Goal: Task Accomplishment & Management: Manage account settings

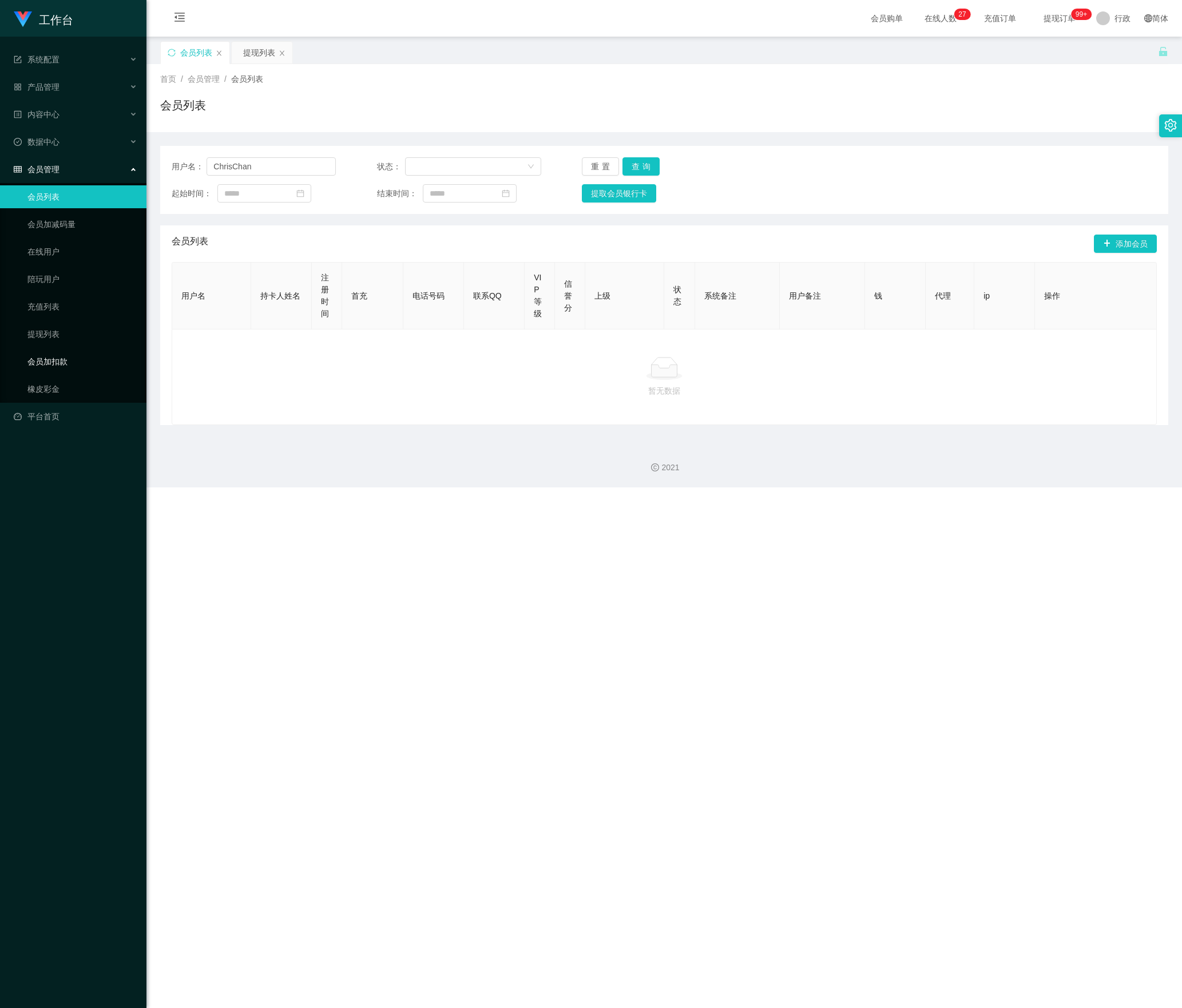
click at [59, 354] on link "会员加扣款" at bounding box center [82, 361] width 110 height 23
click at [42, 355] on link "会员加扣款" at bounding box center [82, 361] width 110 height 23
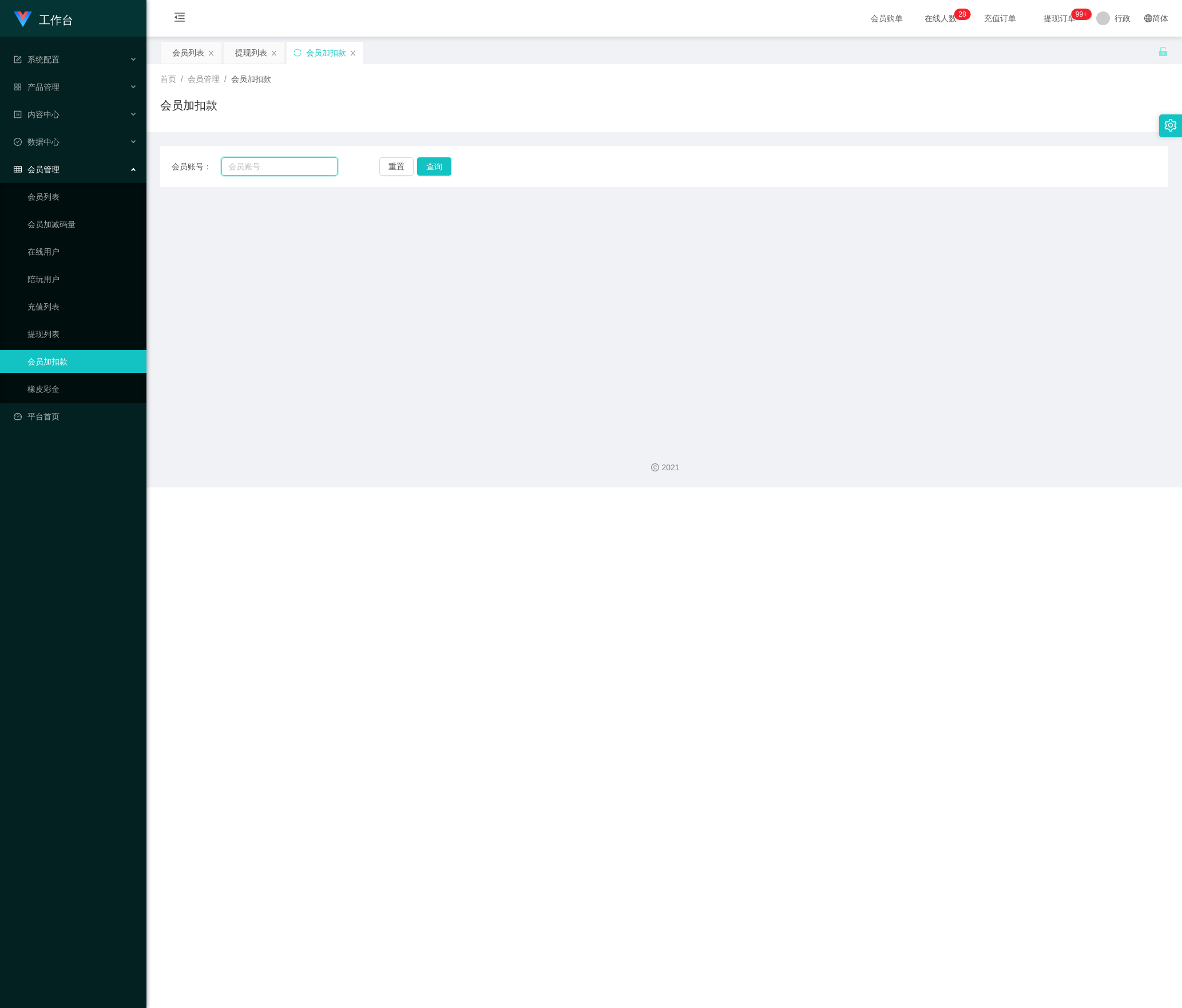
click at [283, 159] on input "text" at bounding box center [280, 166] width 117 height 19
paste input "huichenhao"
type input "huichenhao"
click at [434, 164] on button "查询" at bounding box center [439, 166] width 38 height 19
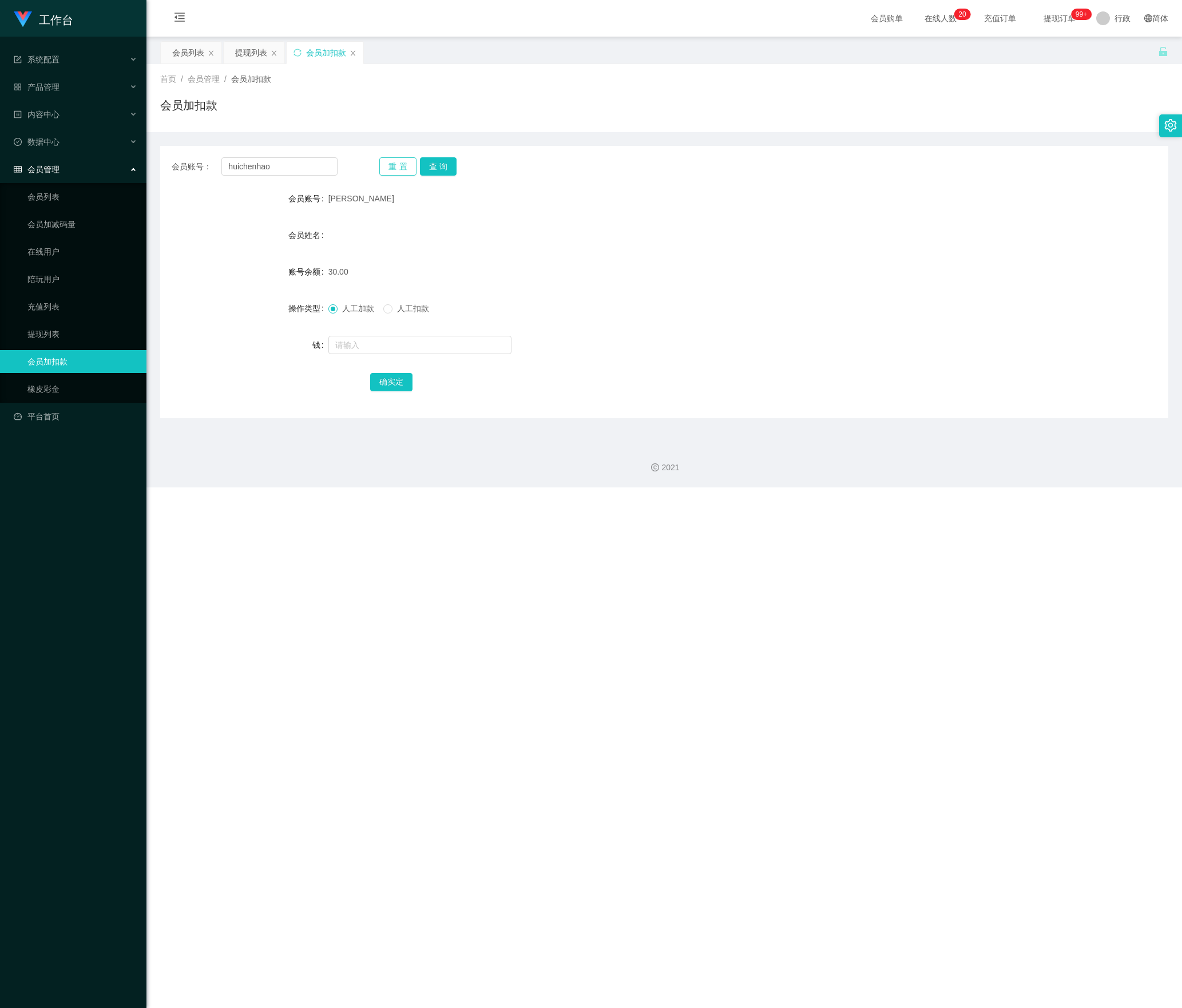
click at [398, 158] on button "重置" at bounding box center [398, 166] width 38 height 19
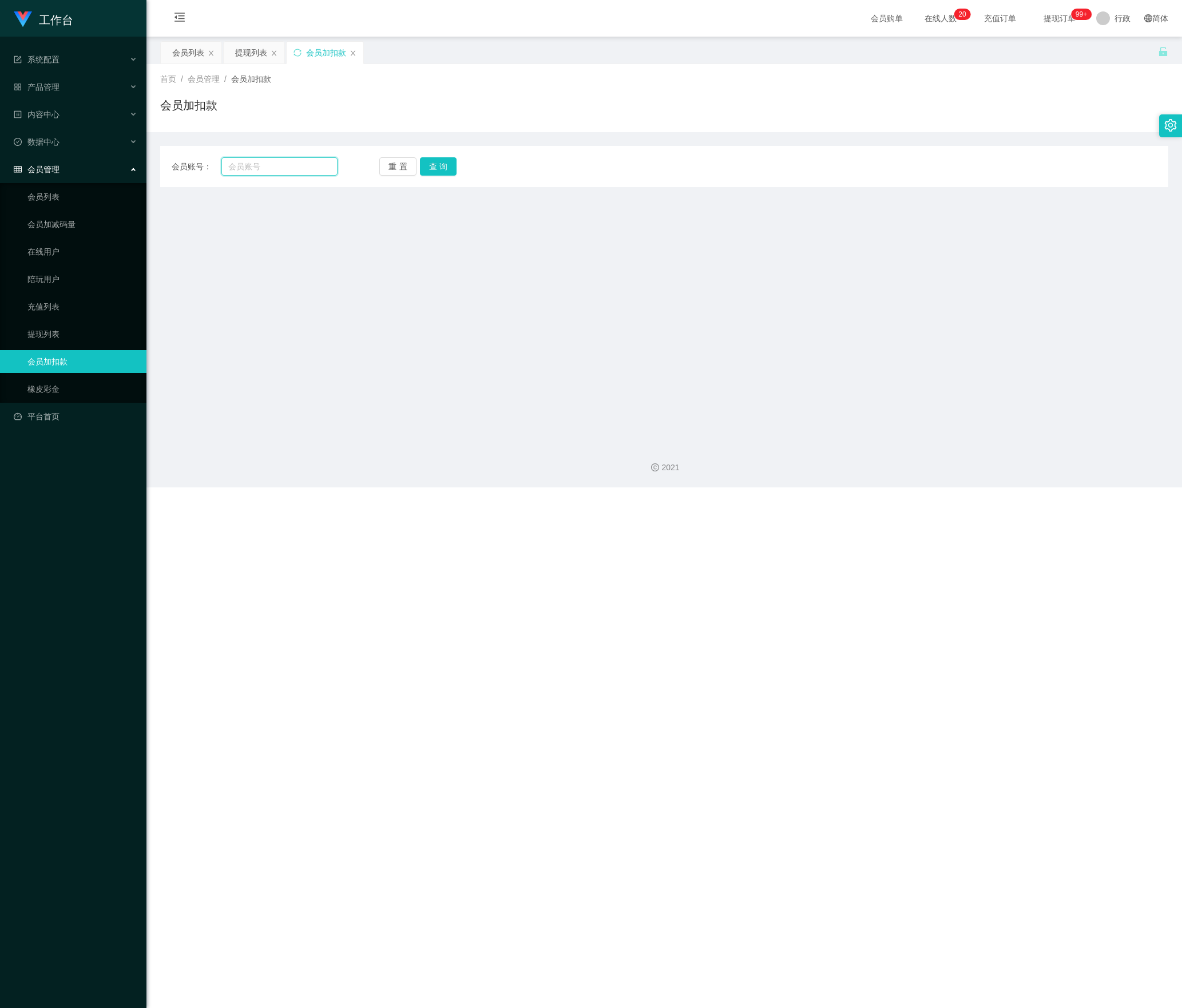
click at [281, 175] on input "text" at bounding box center [280, 166] width 117 height 19
paste input "551011"
type input "551011"
drag, startPoint x: 444, startPoint y: 166, endPoint x: 445, endPoint y: 188, distance: 22.0
click at [444, 166] on button "查询" at bounding box center [439, 166] width 38 height 19
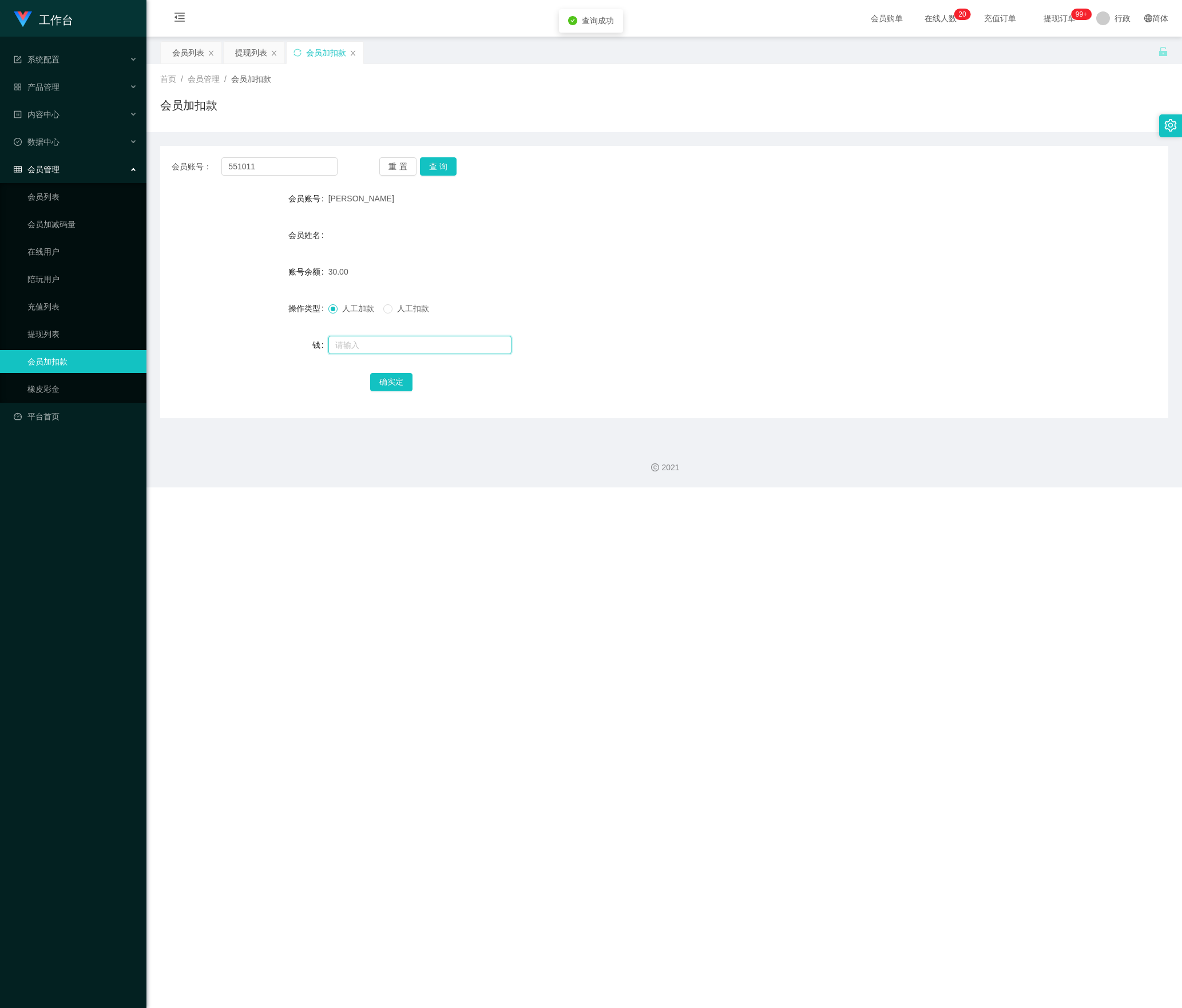
click at [380, 345] on input "text" at bounding box center [419, 345] width 183 height 19
type input "30"
click at [383, 378] on button "确实定" at bounding box center [391, 382] width 42 height 19
click at [309, 168] on input "551011" at bounding box center [280, 166] width 117 height 19
paste input "[PERSON_NAME]"
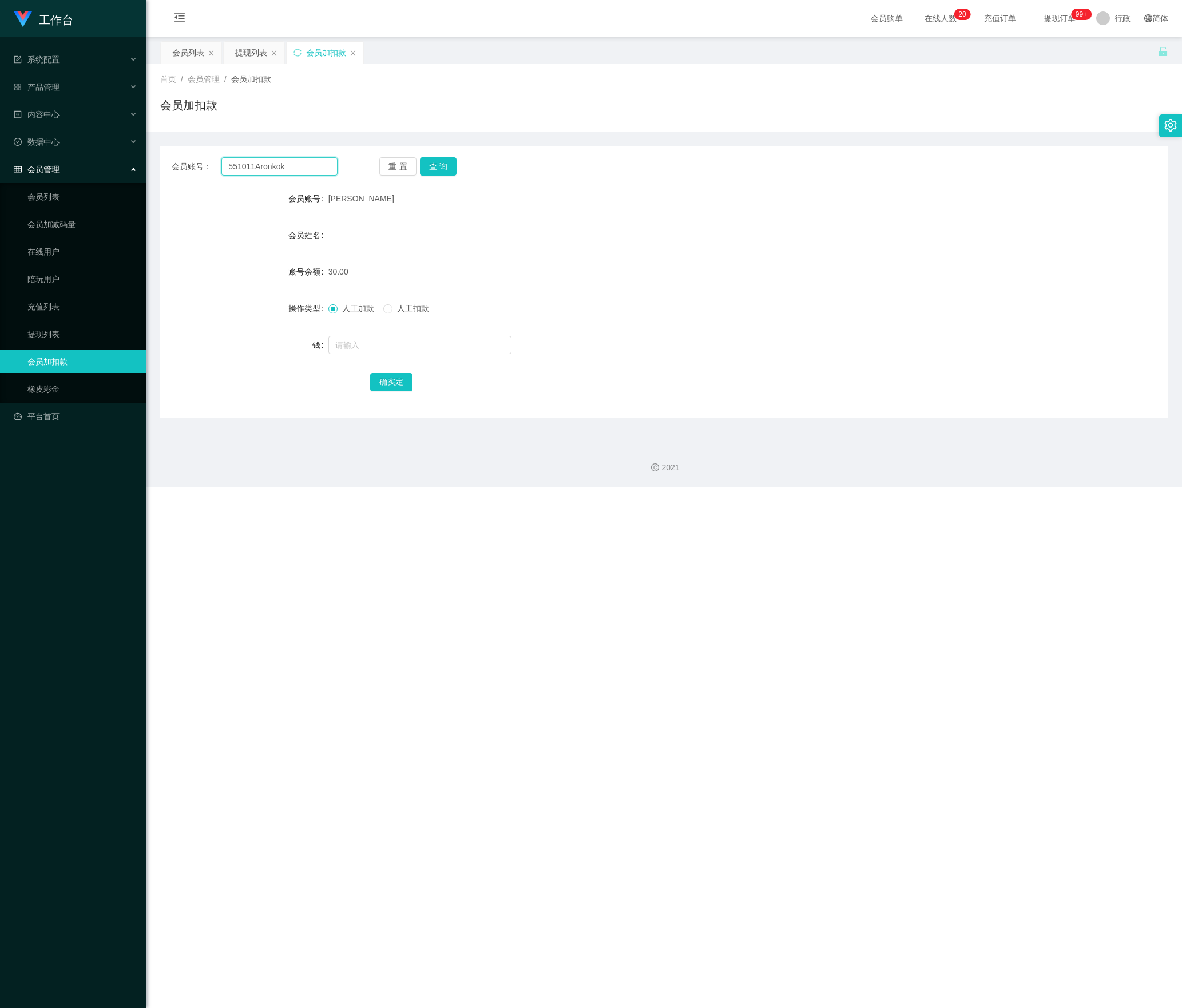
drag, startPoint x: 335, startPoint y: 168, endPoint x: 23, endPoint y: 172, distance: 312.0
click at [23, 172] on section "工作台 系统配置 产品管理 内容中心 数据中心 会员管理 会员列表 会员加减码量 在线用户 陪玩用户 充值列表 提现列表 会员加扣款 橡皮彩金 平台首页 保存…" at bounding box center [591, 243] width 1182 height 487
paste input "text"
type input "[PERSON_NAME]"
click at [443, 169] on button "查询" at bounding box center [439, 166] width 38 height 19
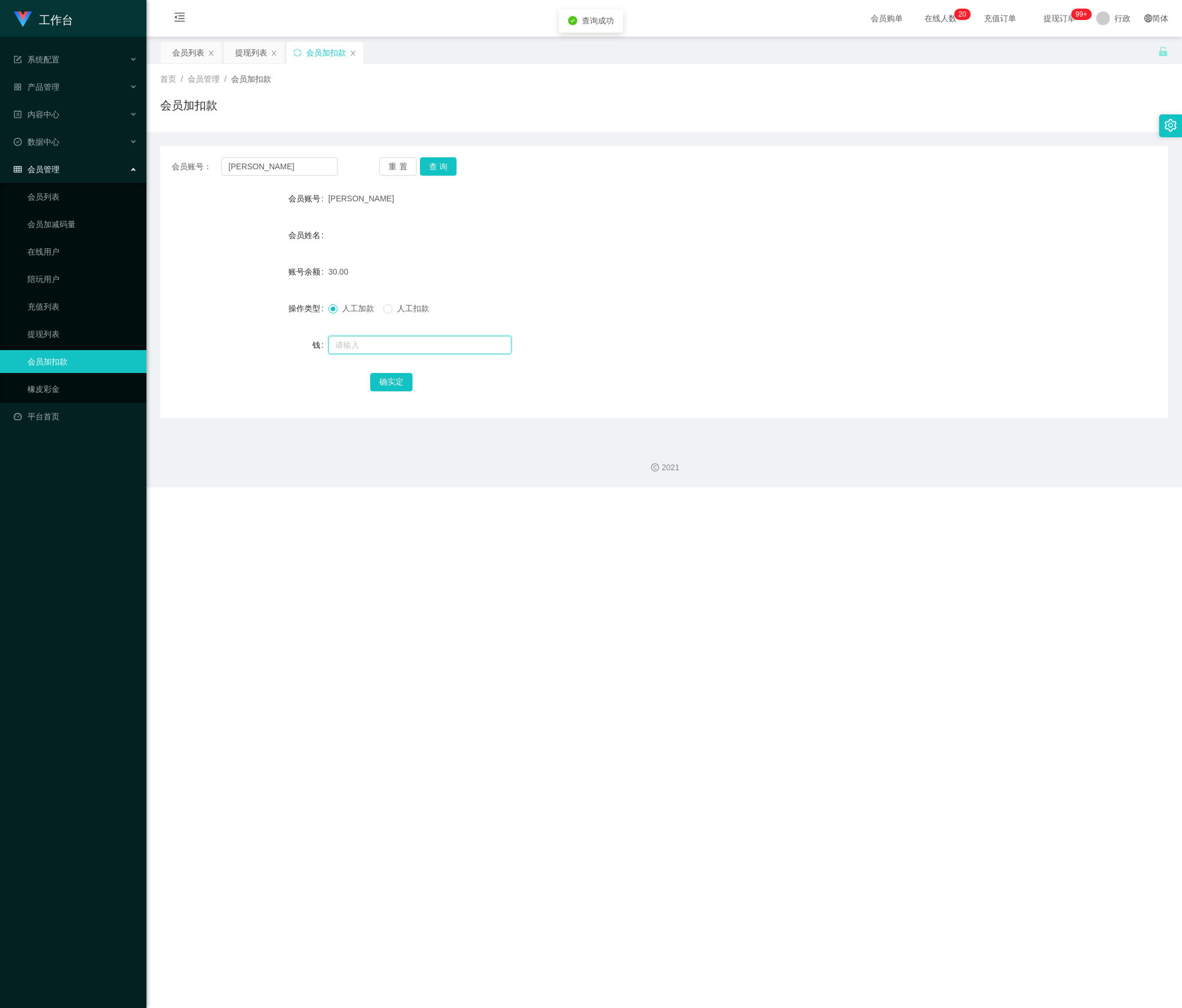
click at [357, 343] on input "text" at bounding box center [419, 345] width 183 height 19
type input "30"
click at [381, 378] on button "确实定" at bounding box center [391, 382] width 42 height 19
click at [390, 166] on button "重置" at bounding box center [398, 166] width 38 height 19
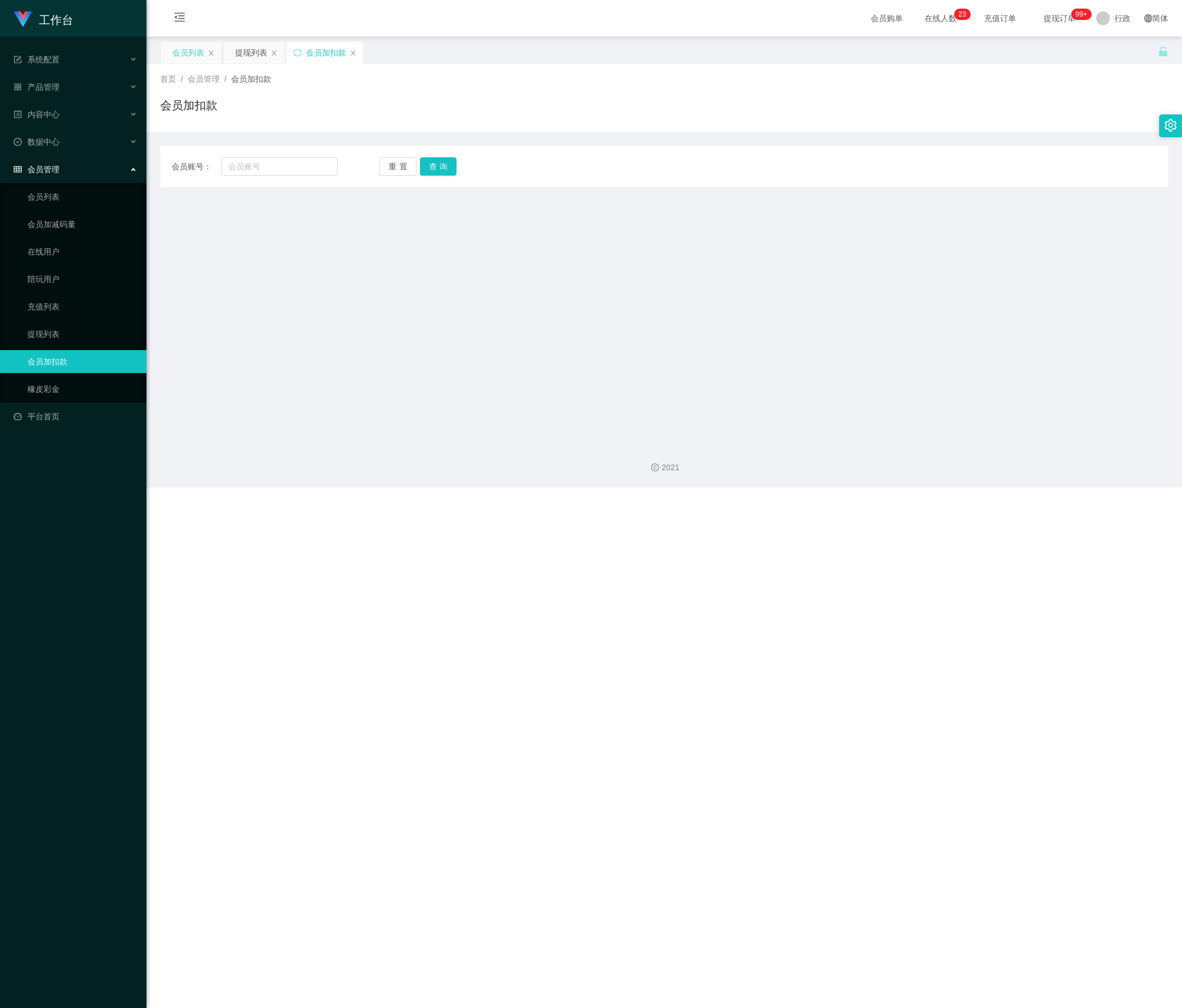
click at [180, 56] on font "会员列表" at bounding box center [188, 52] width 32 height 9
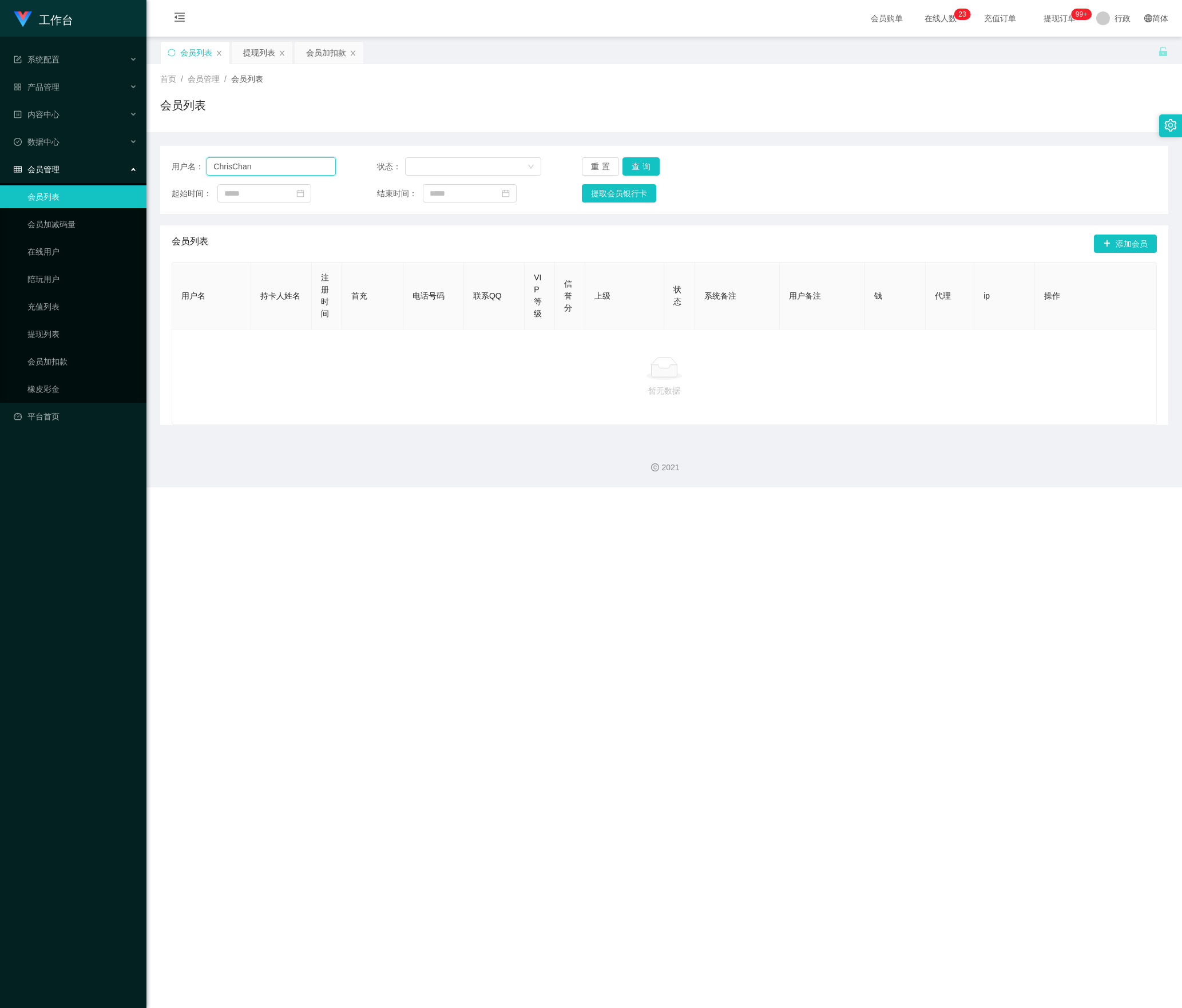
drag, startPoint x: 266, startPoint y: 168, endPoint x: 66, endPoint y: 168, distance: 200.0
click at [65, 168] on section "工作台 系统配置 产品管理 内容中心 数据中心 会员管理 会员列表 会员加减码量 在线用户 陪玩用户 充值列表 提现列表 会员加扣款 橡皮彩金 平台首页 保存…" at bounding box center [591, 243] width 1182 height 487
paste input "Kevin939"
type input "Kevin939"
drag, startPoint x: 633, startPoint y: 166, endPoint x: 675, endPoint y: 231, distance: 77.4
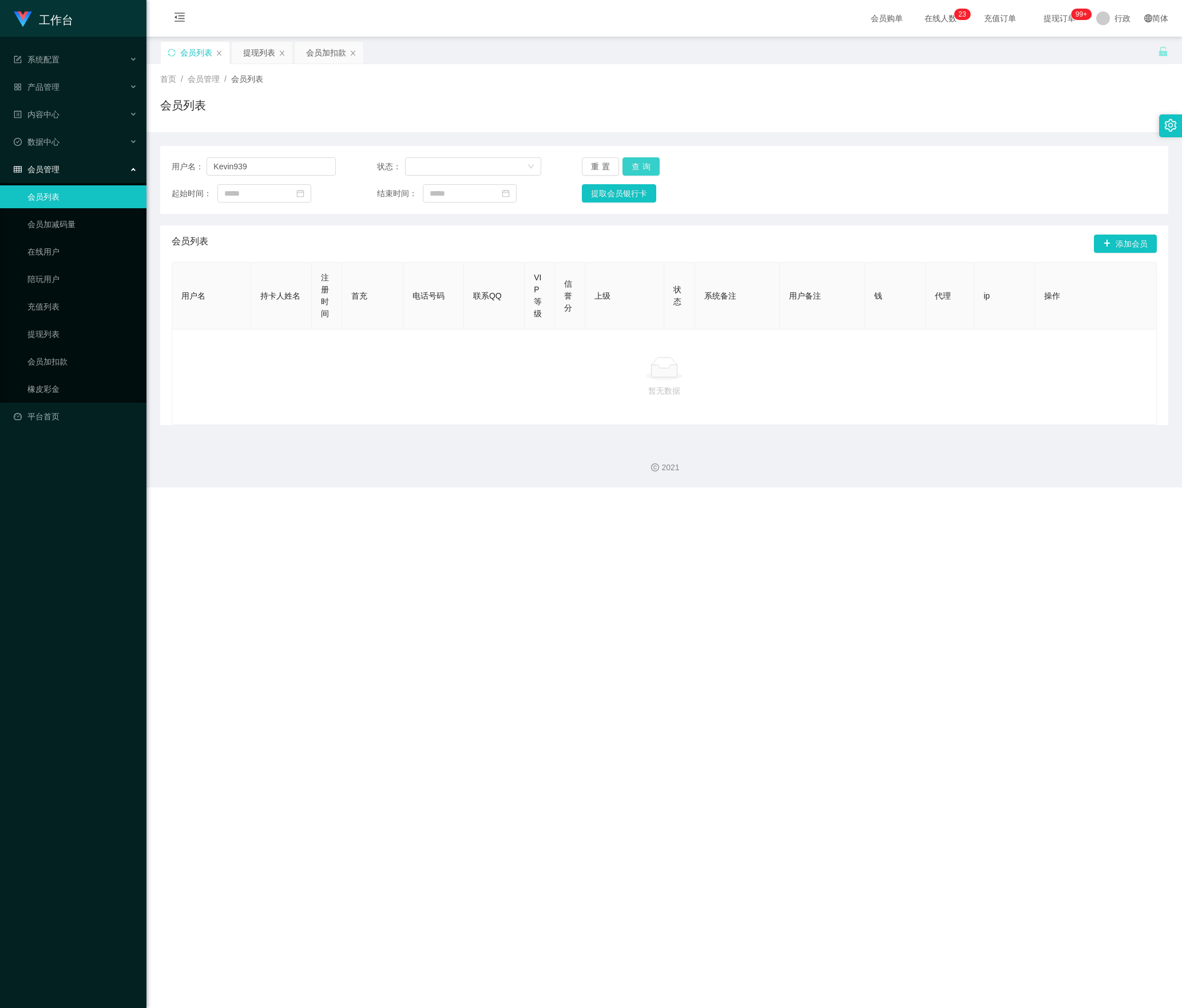
click at [633, 166] on button "查询" at bounding box center [641, 166] width 38 height 19
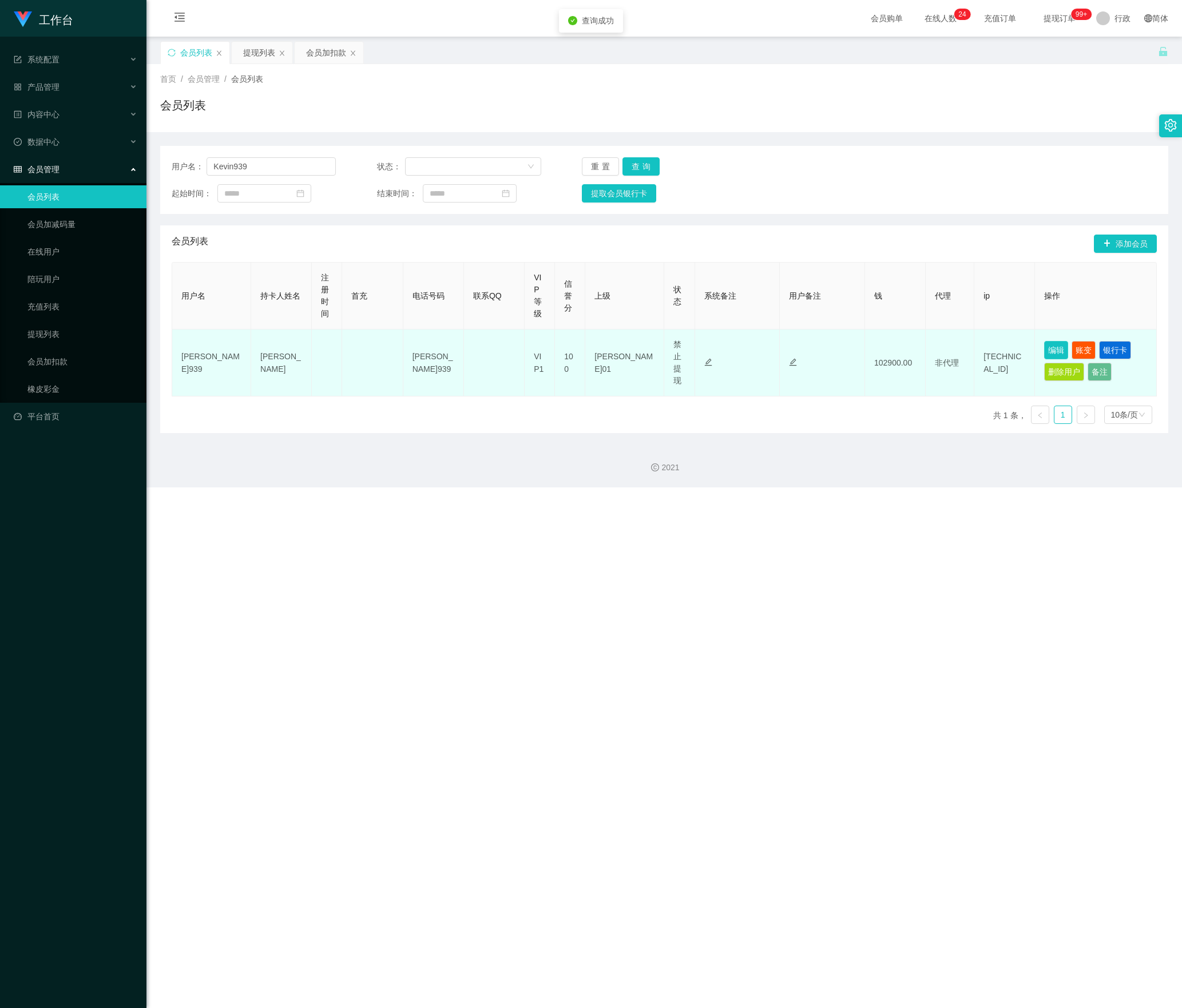
click at [1055, 352] on button "编辑" at bounding box center [1056, 350] width 24 height 19
type input "Kevin939"
type input "CHUS TSE HOW"
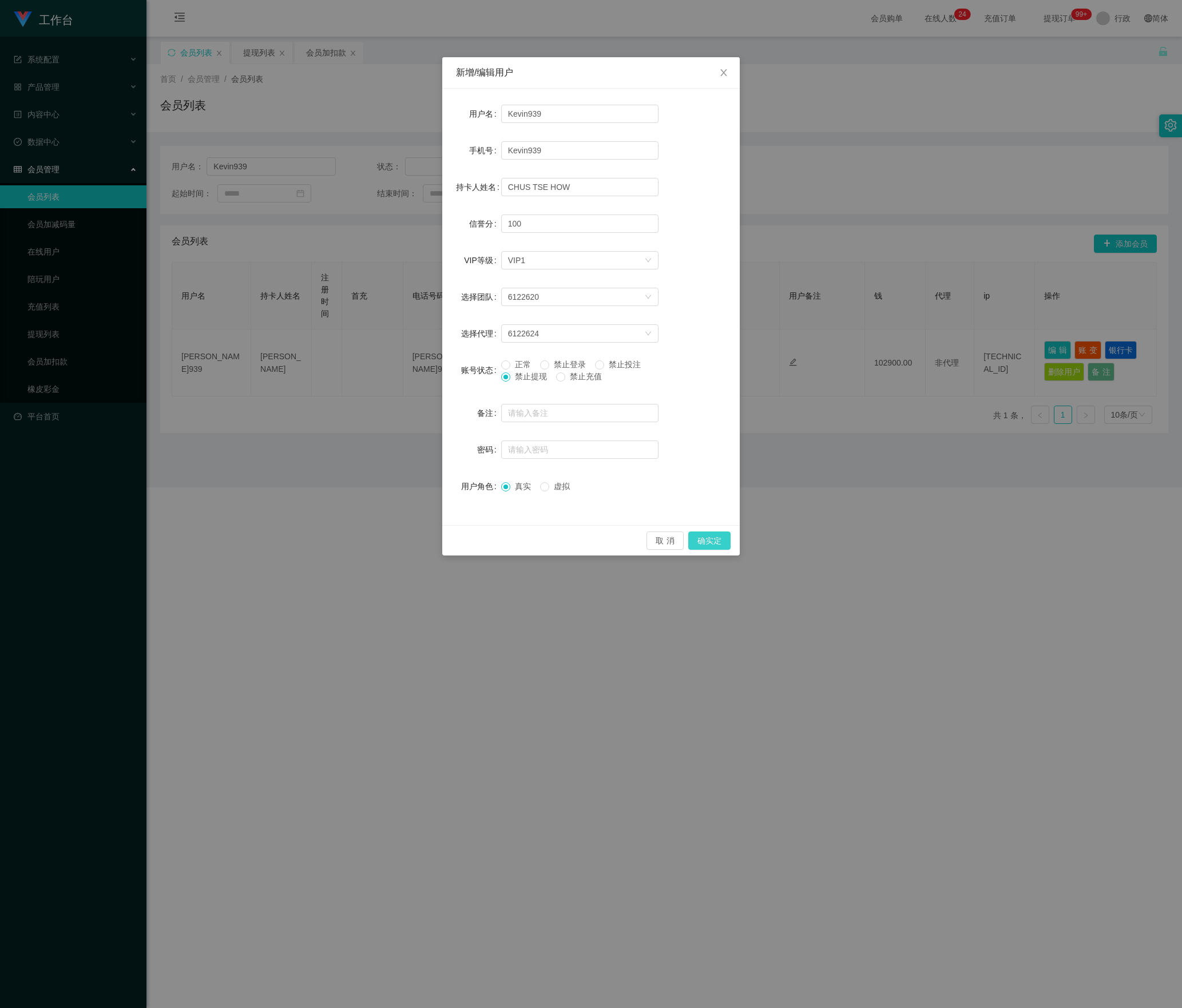
click at [712, 535] on button "确实定" at bounding box center [710, 541] width 42 height 19
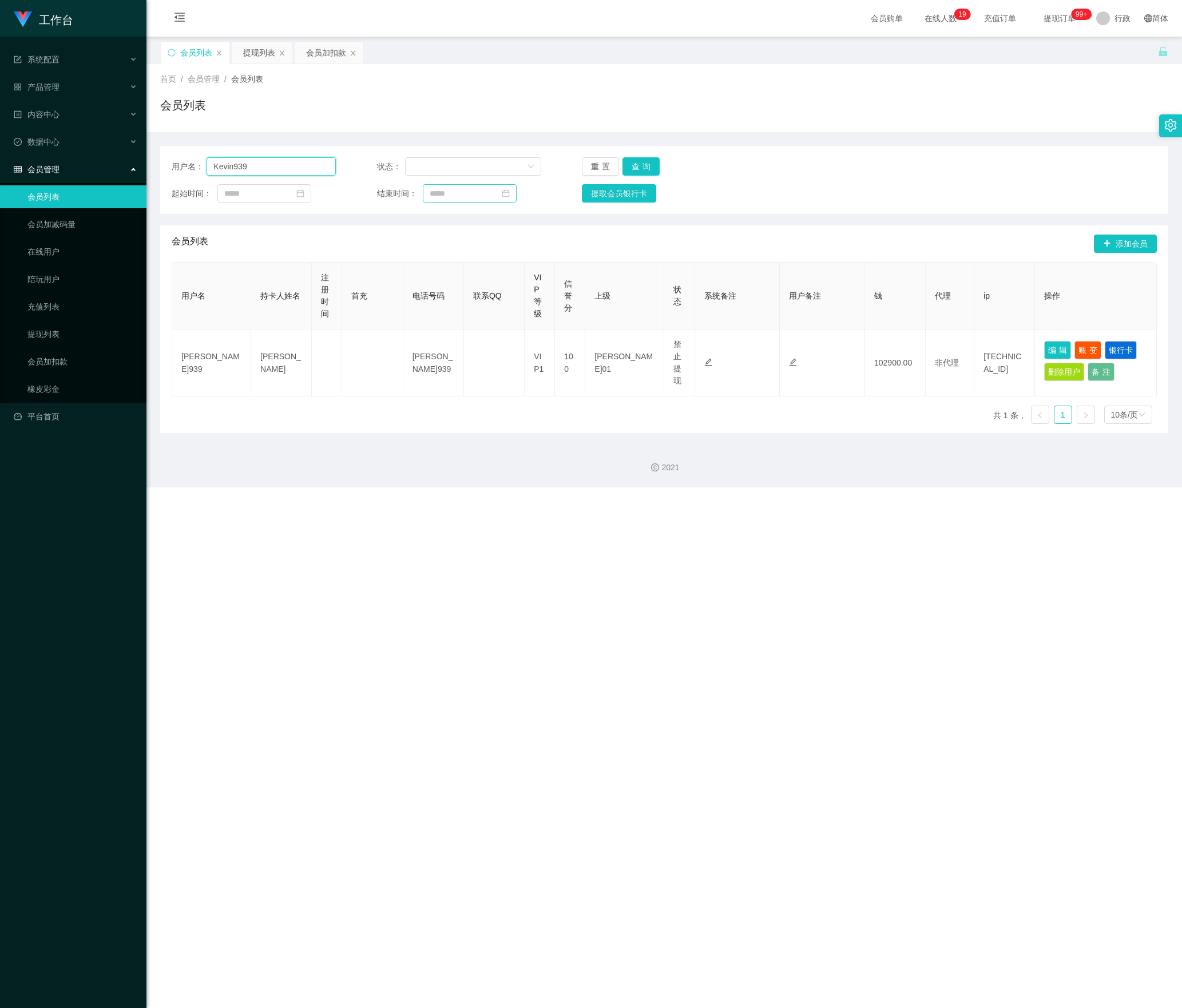
drag, startPoint x: 66, startPoint y: 174, endPoint x: 420, endPoint y: 190, distance: 354.4
click at [42, 179] on section "工作台 系统配置 产品管理 内容中心 数据中心 会员管理 会员列表 会员加减码量 在线用户 陪玩用户 充值列表 提现列表 会员加扣款 橡皮彩金 平台首页 保存…" at bounding box center [591, 243] width 1182 height 487
paste input "ingston18"
type input "Kingston18"
click at [632, 172] on button "查询" at bounding box center [641, 166] width 38 height 19
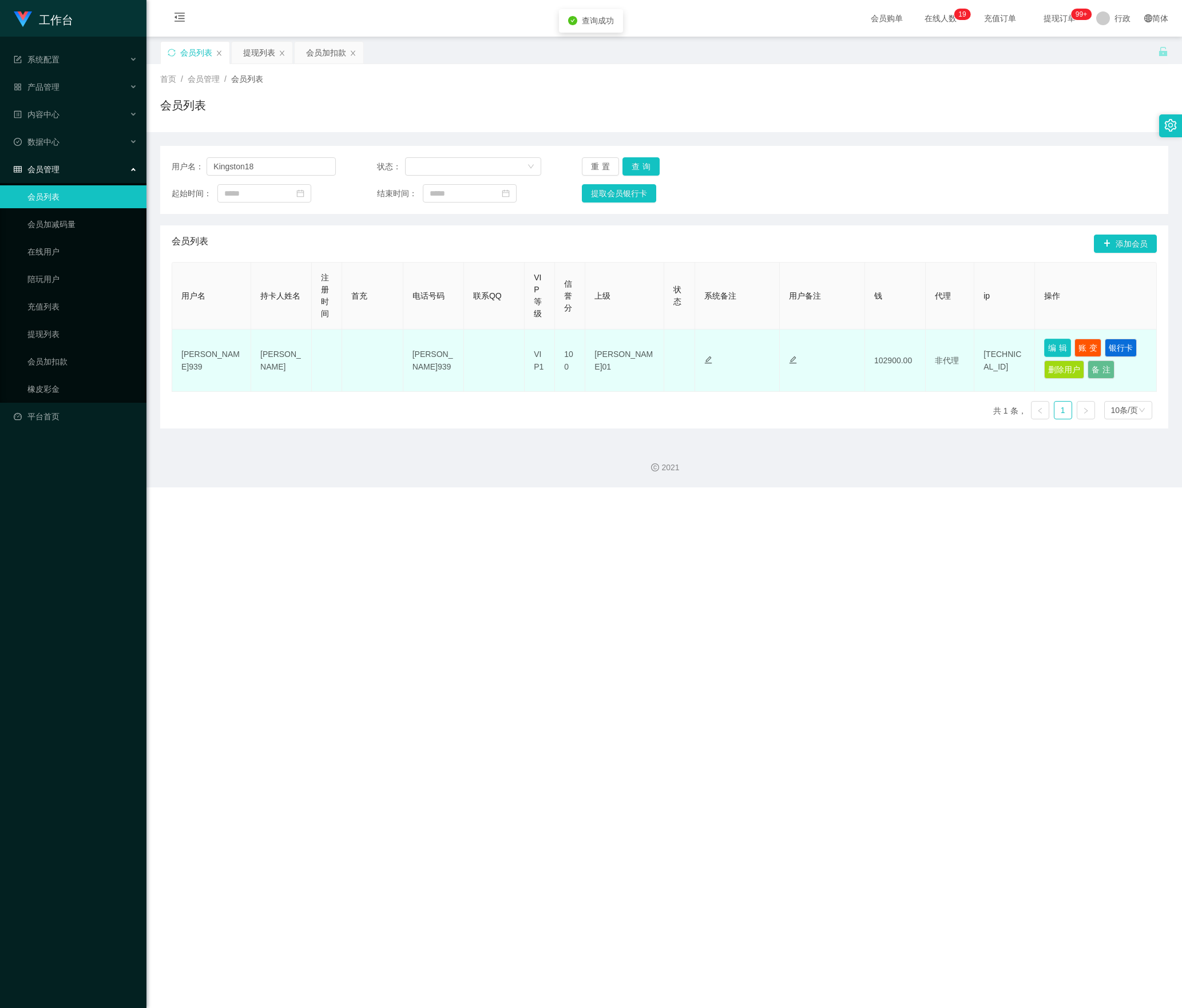
click at [1052, 348] on button "编辑" at bounding box center [1057, 348] width 27 height 19
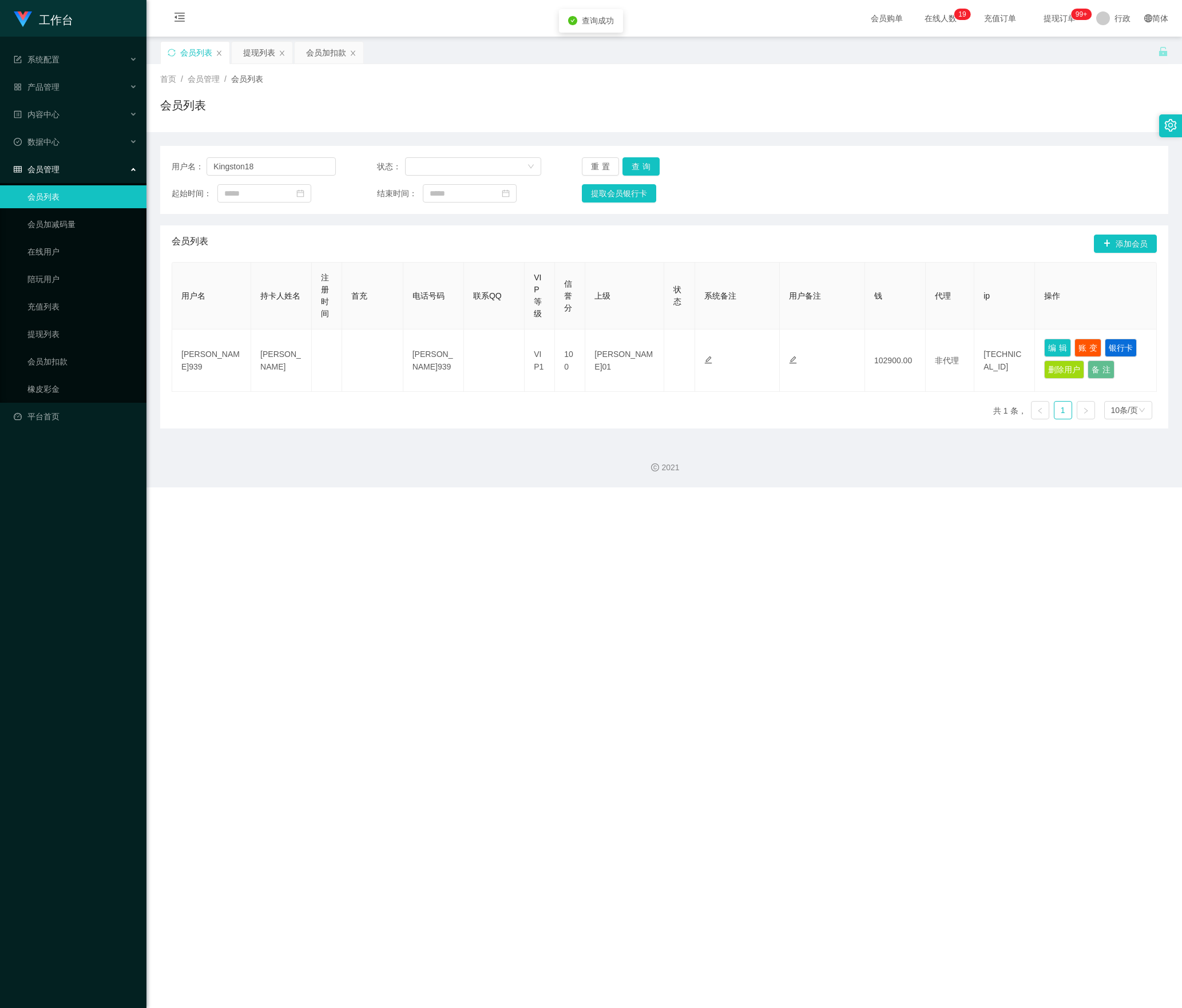
type input "Kingston18"
type input "[PERSON_NAME]"
type input "80"
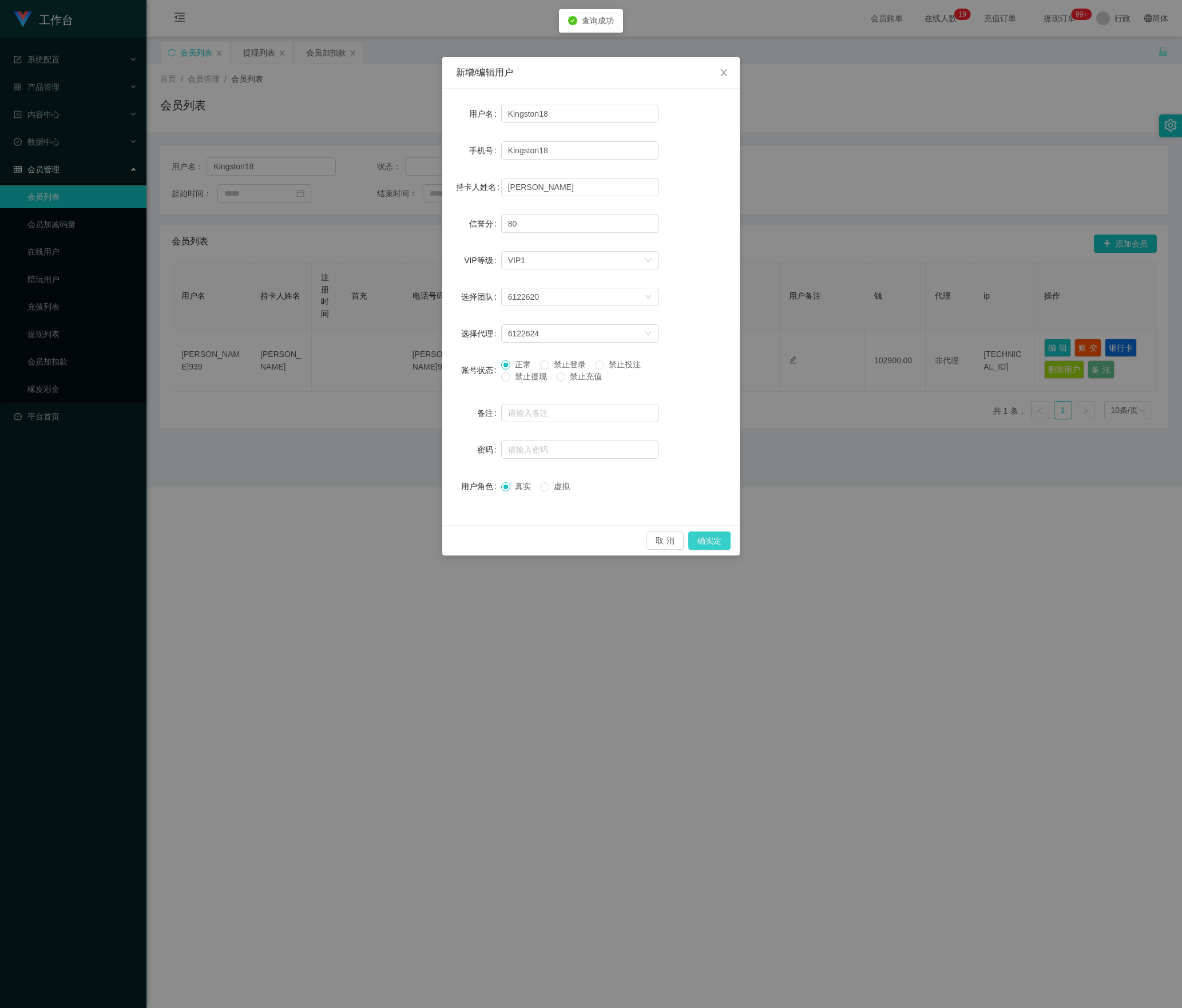
drag, startPoint x: 716, startPoint y: 544, endPoint x: 702, endPoint y: 546, distance: 14.1
click at [716, 544] on button "确实定" at bounding box center [710, 541] width 42 height 19
